Goal: Navigation & Orientation: Understand site structure

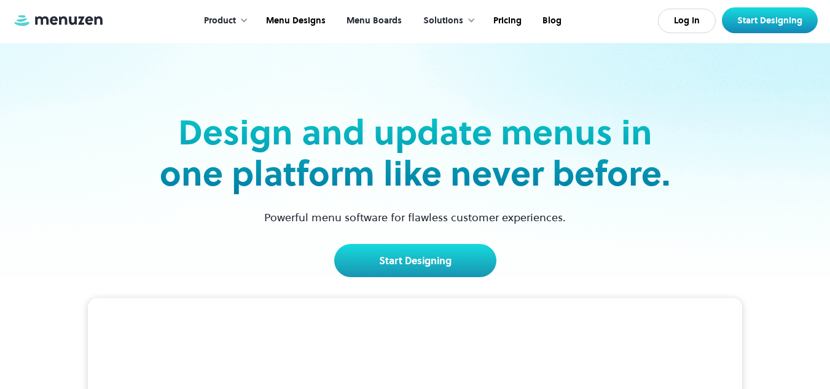
click at [362, 15] on link "Menu Boards" at bounding box center [373, 21] width 76 height 38
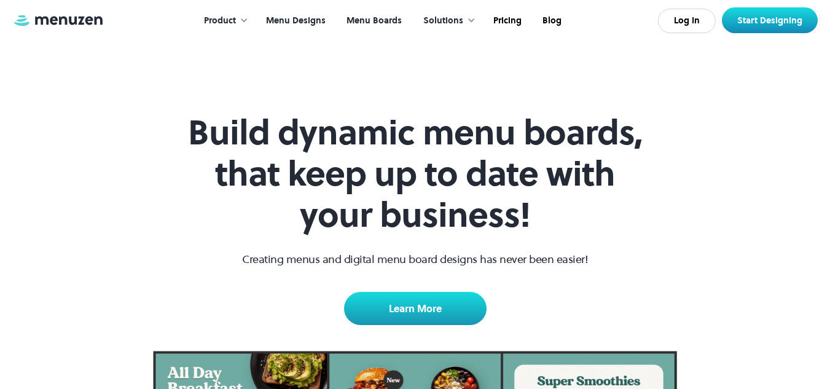
click at [314, 19] on link "Menu Designs" at bounding box center [294, 21] width 80 height 38
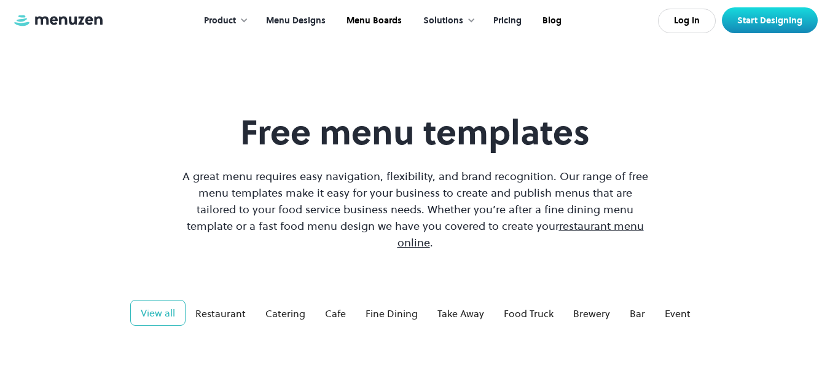
click at [499, 18] on link "Pricing" at bounding box center [505, 21] width 49 height 38
